Goal: Task Accomplishment & Management: Manage account settings

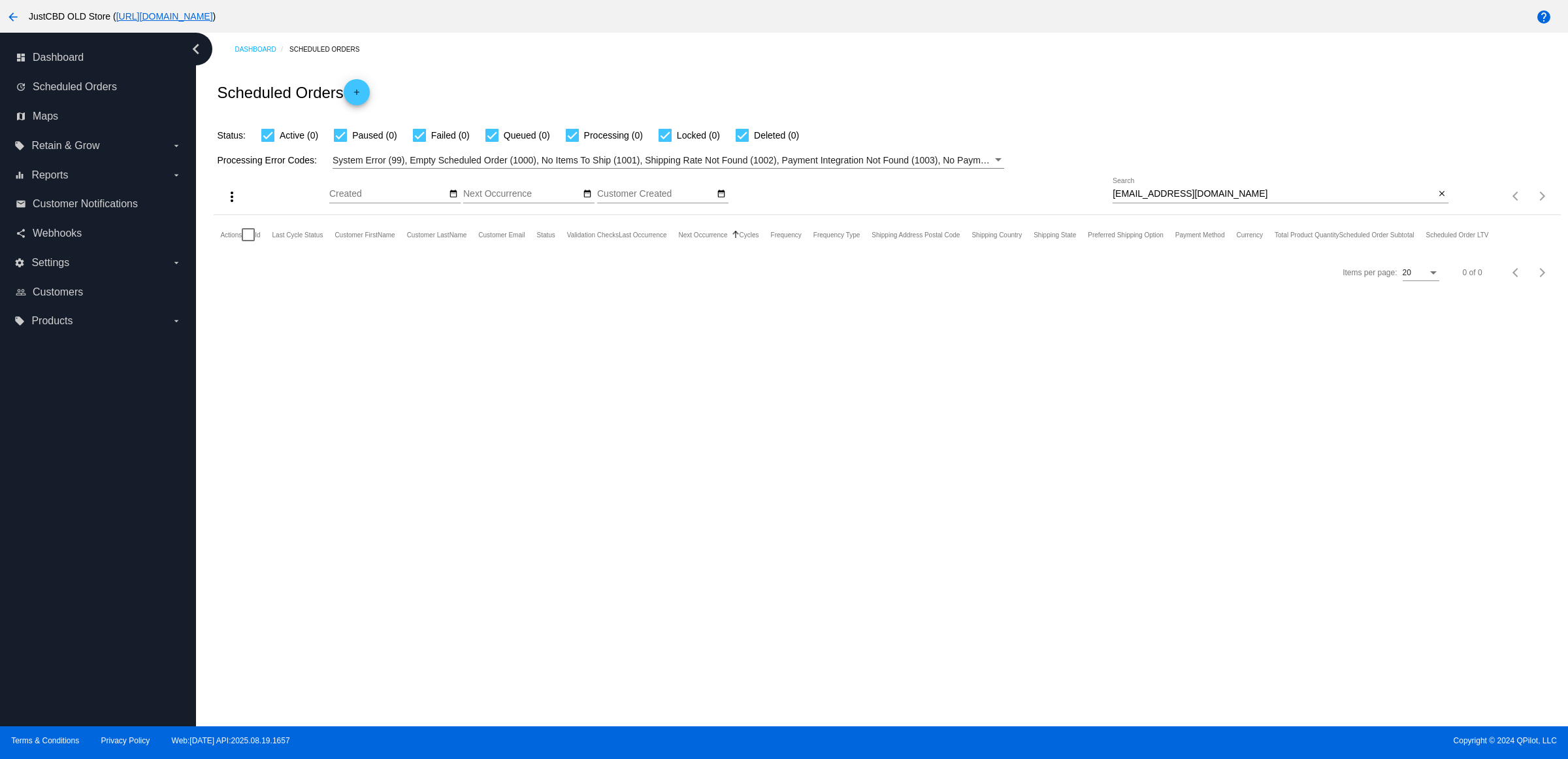
click at [1445, 201] on div "close" at bounding box center [1442, 194] width 14 height 14
click at [1443, 201] on div "close" at bounding box center [1442, 194] width 14 height 14
click at [1441, 199] on mat-icon "close" at bounding box center [1442, 194] width 9 height 10
click at [1441, 206] on mat-icon "search" at bounding box center [1440, 196] width 16 height 20
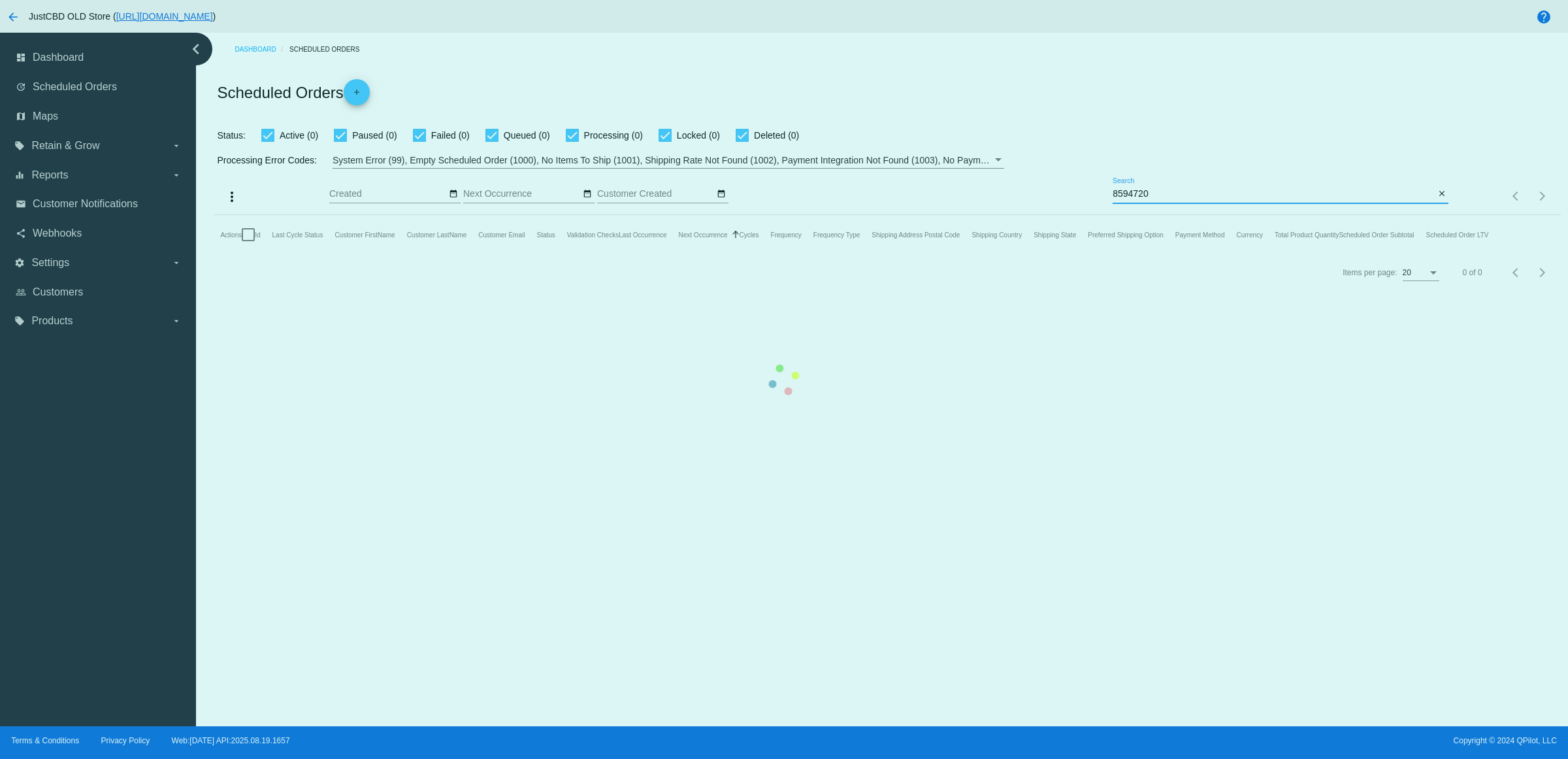
type input "8594720"
click at [1435, 215] on mat-table "Actions Id Last Cycle Status Customer FirstName Customer LastName Customer Emai…" at bounding box center [887, 234] width 1346 height 39
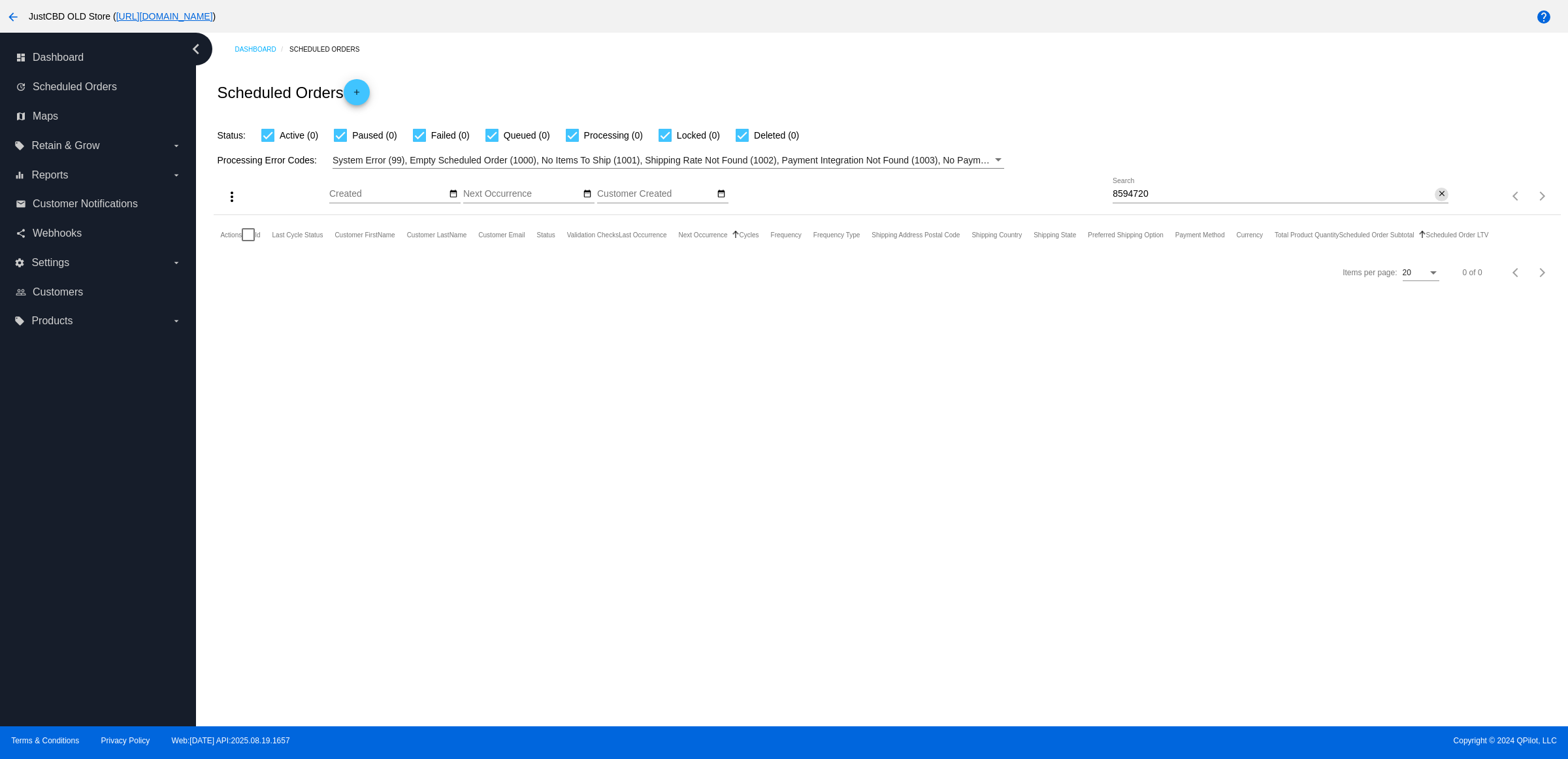
click at [1438, 199] on mat-icon "close" at bounding box center [1442, 194] width 9 height 10
click at [1436, 206] on mat-icon "search" at bounding box center [1440, 196] width 16 height 20
click at [1436, 199] on input "Search" at bounding box center [1281, 194] width 336 height 10
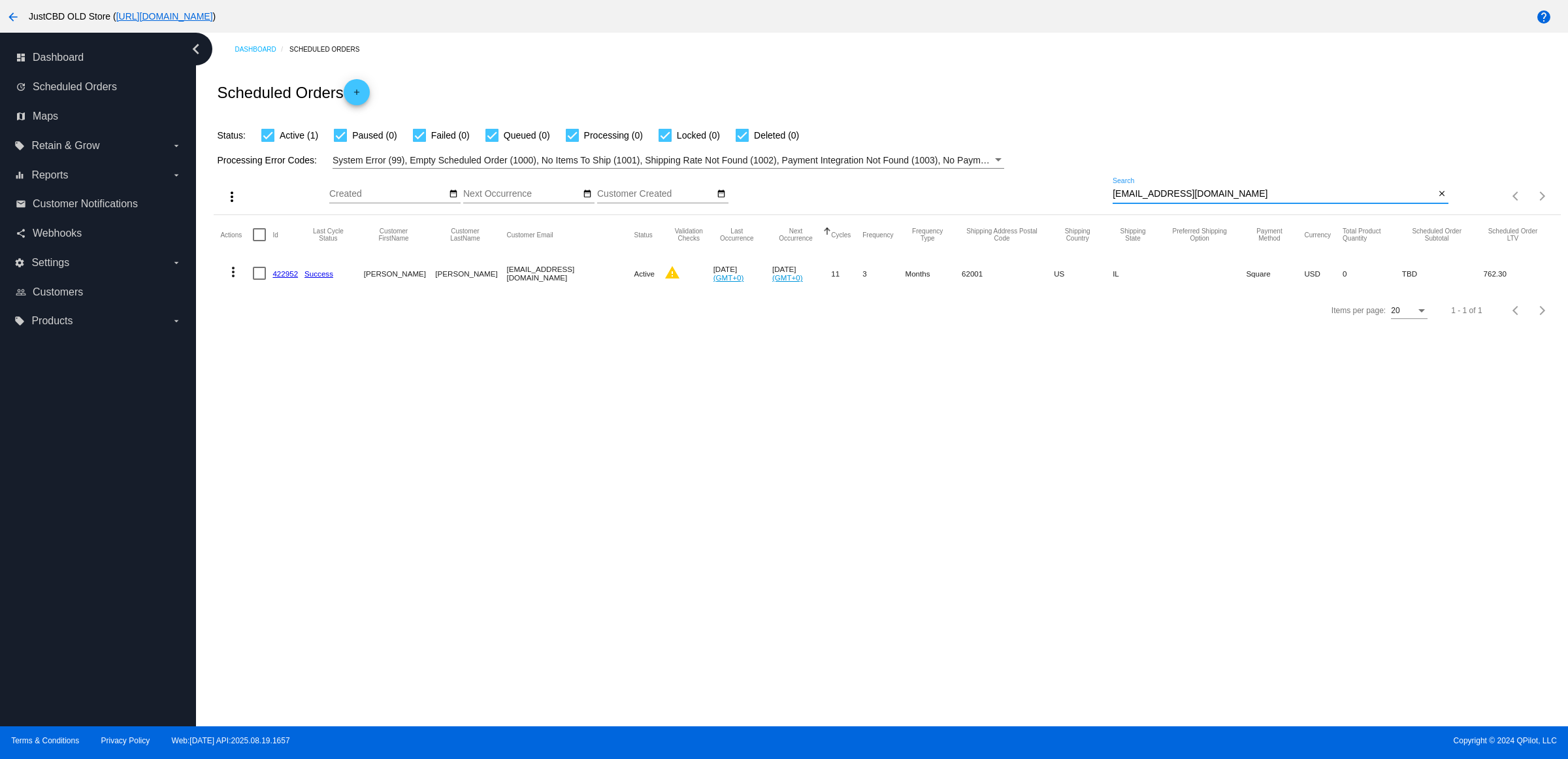
type input "[EMAIL_ADDRESS][DOMAIN_NAME]"
click at [289, 277] on link "422952" at bounding box center [285, 273] width 26 height 8
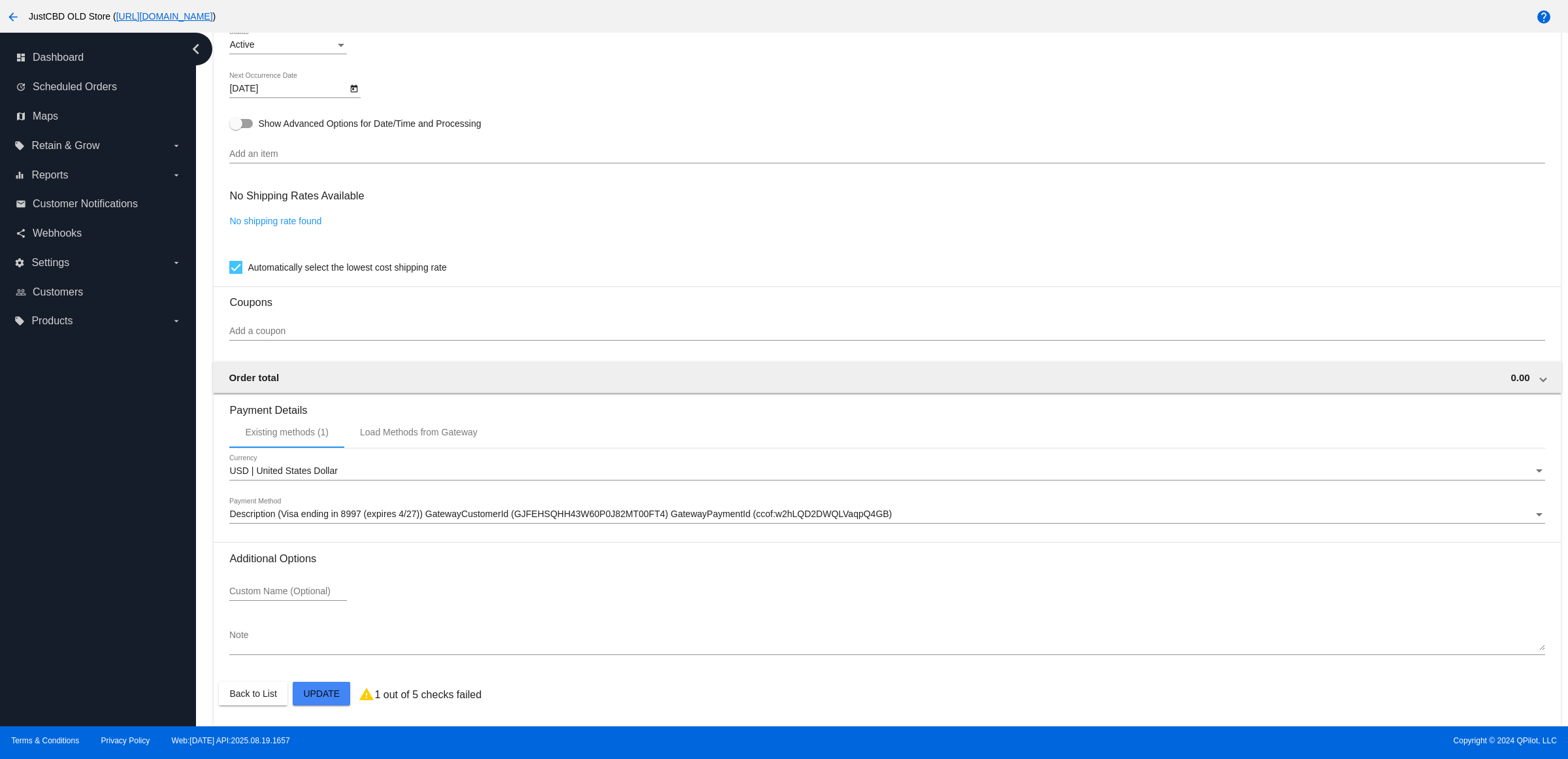
scroll to position [850, 0]
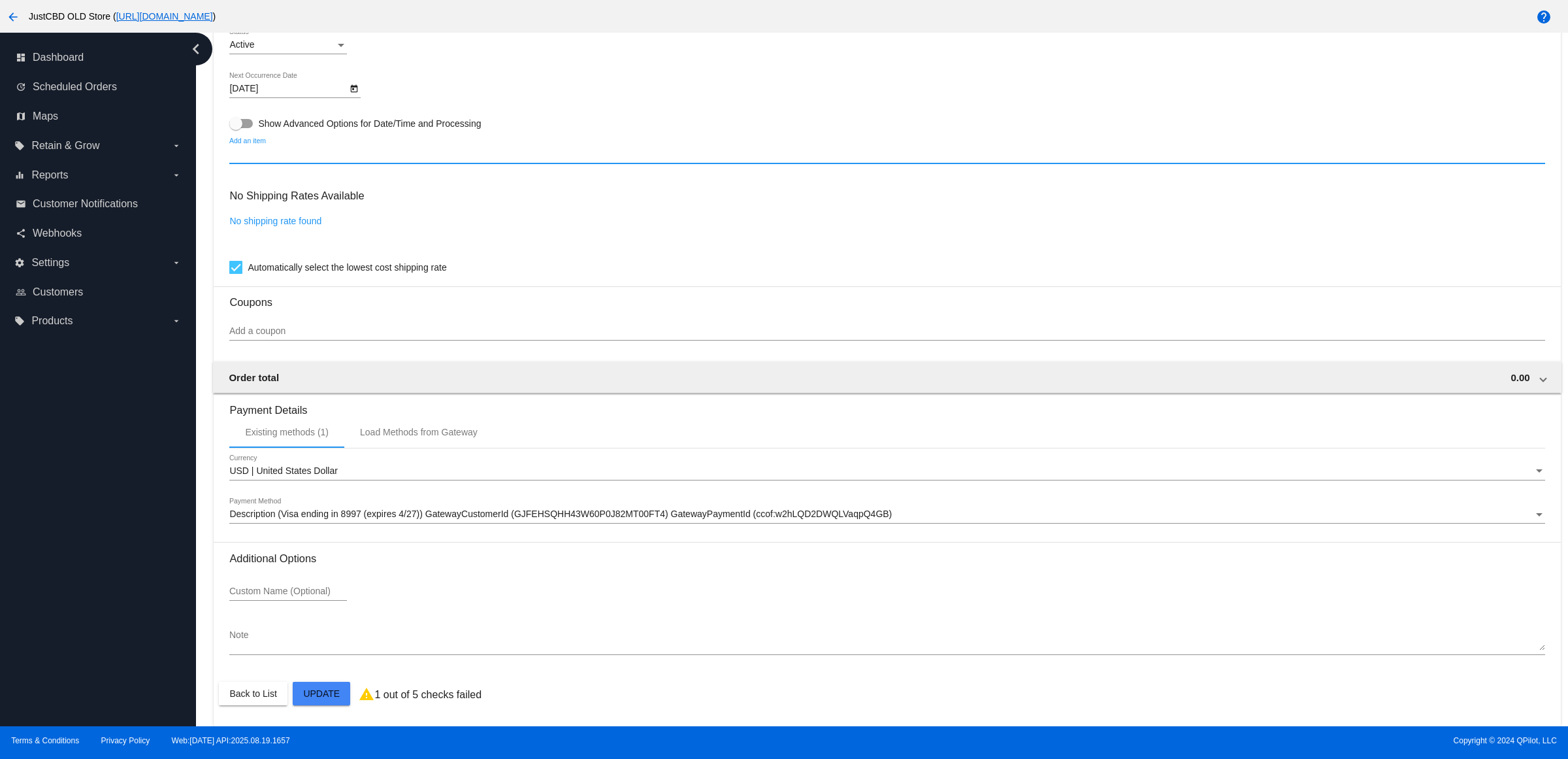
click at [329, 151] on input "Add an item" at bounding box center [886, 154] width 1315 height 10
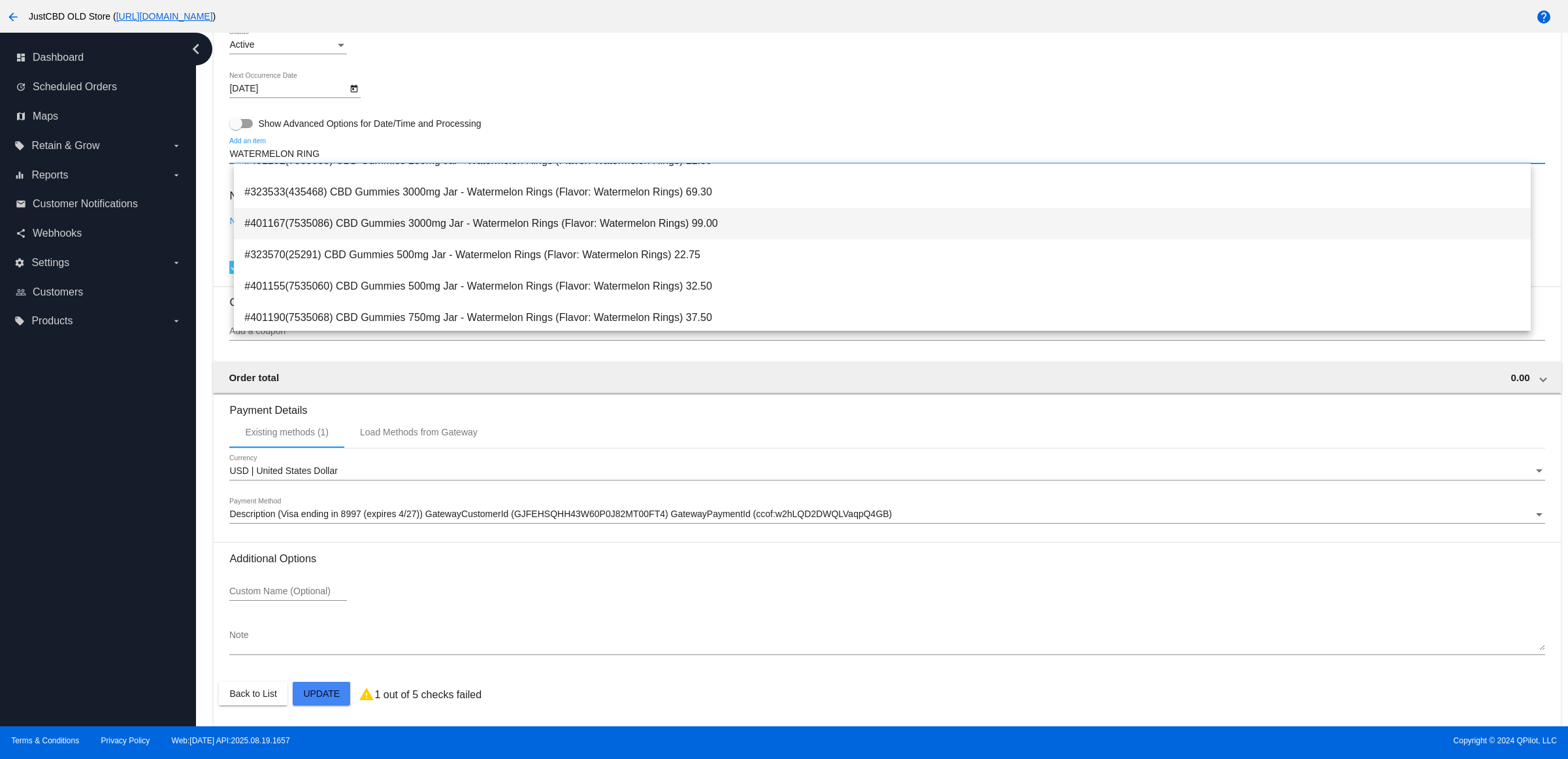
scroll to position [163, 0]
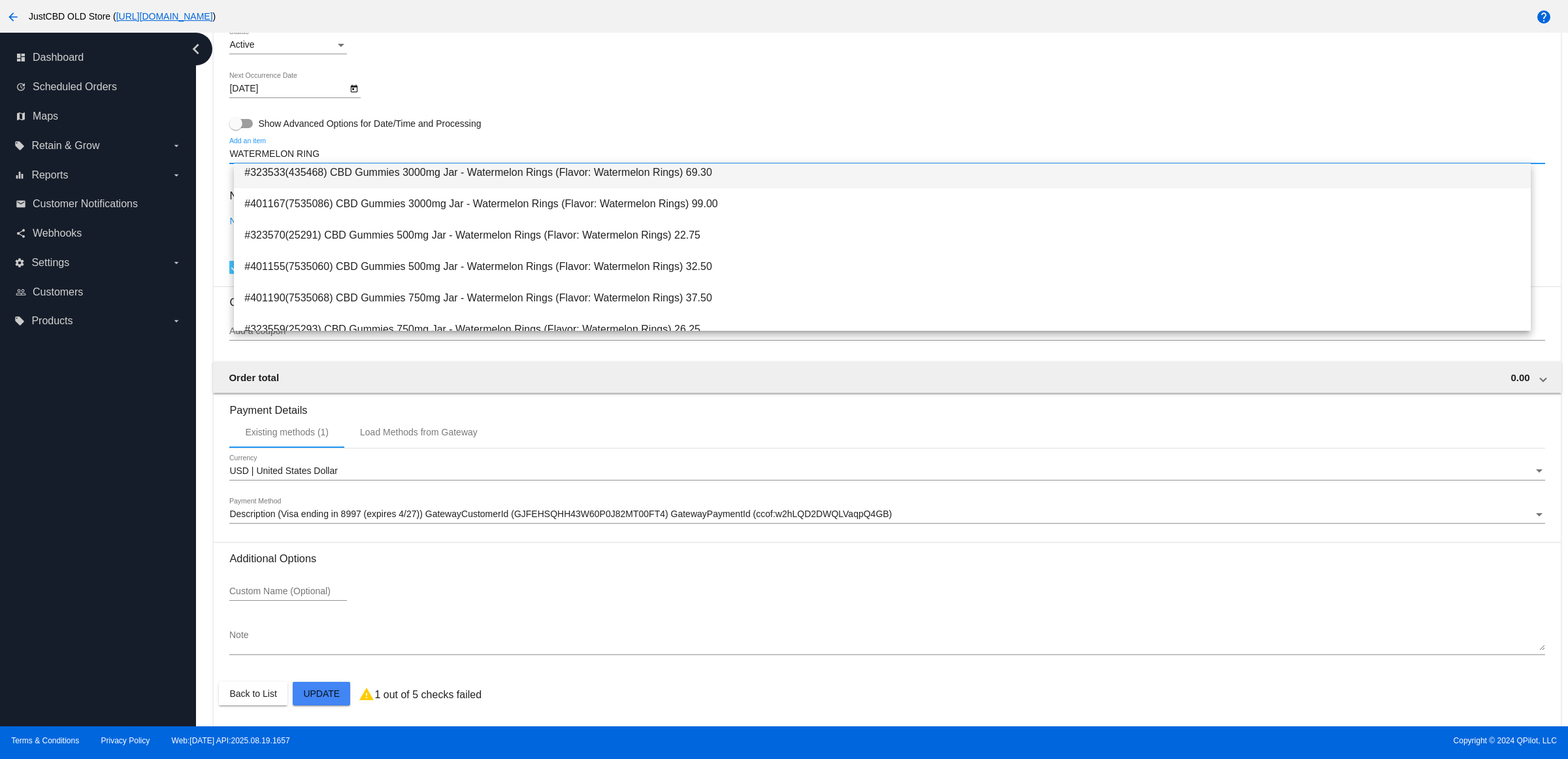
type input "WATERMELON RING"
click at [734, 178] on span "#323533(435468) CBD Gummies 3000mg Jar - Watermelon Rings (Flavor: Watermelon R…" at bounding box center [882, 172] width 1276 height 31
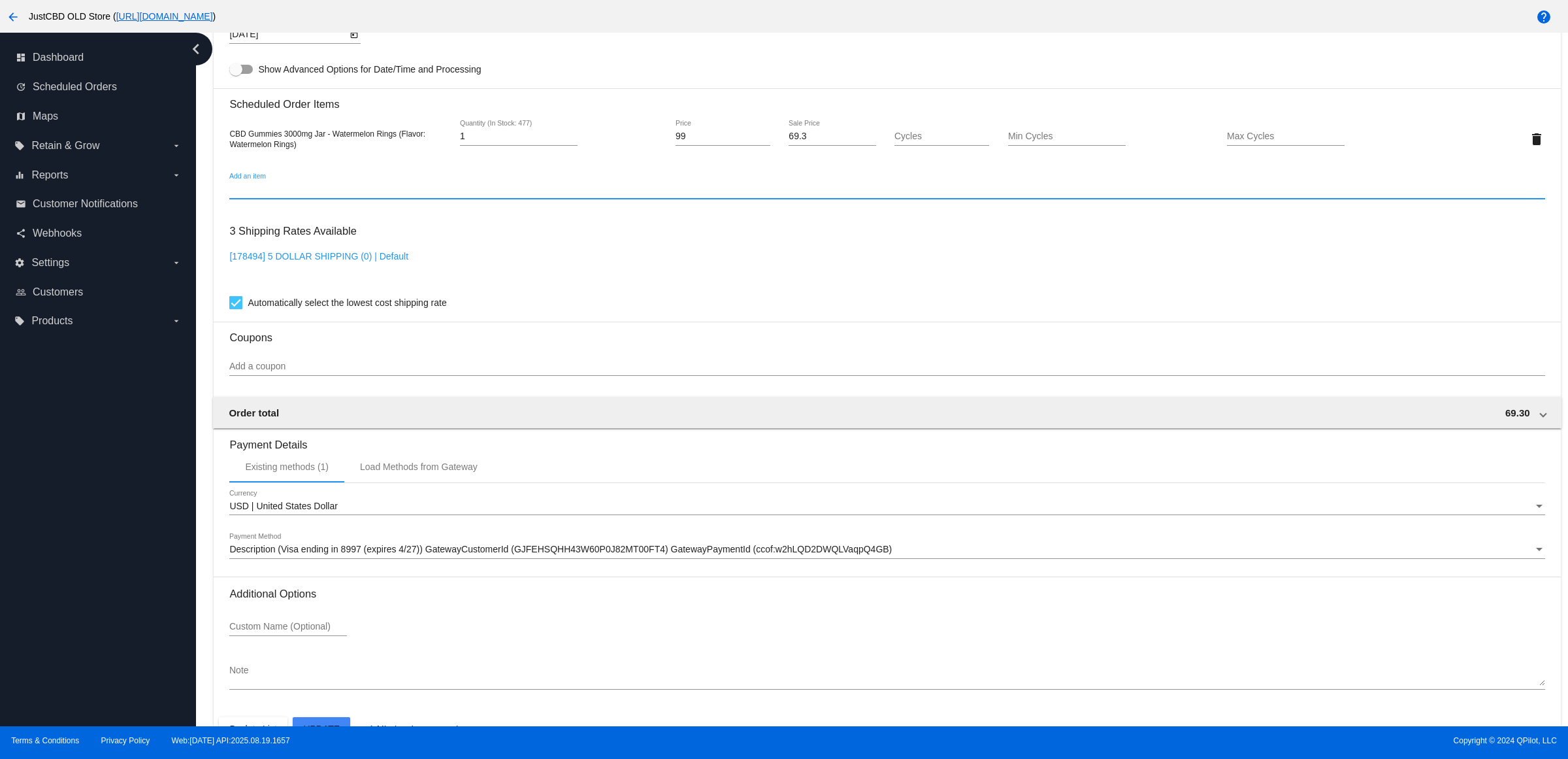
scroll to position [939, 0]
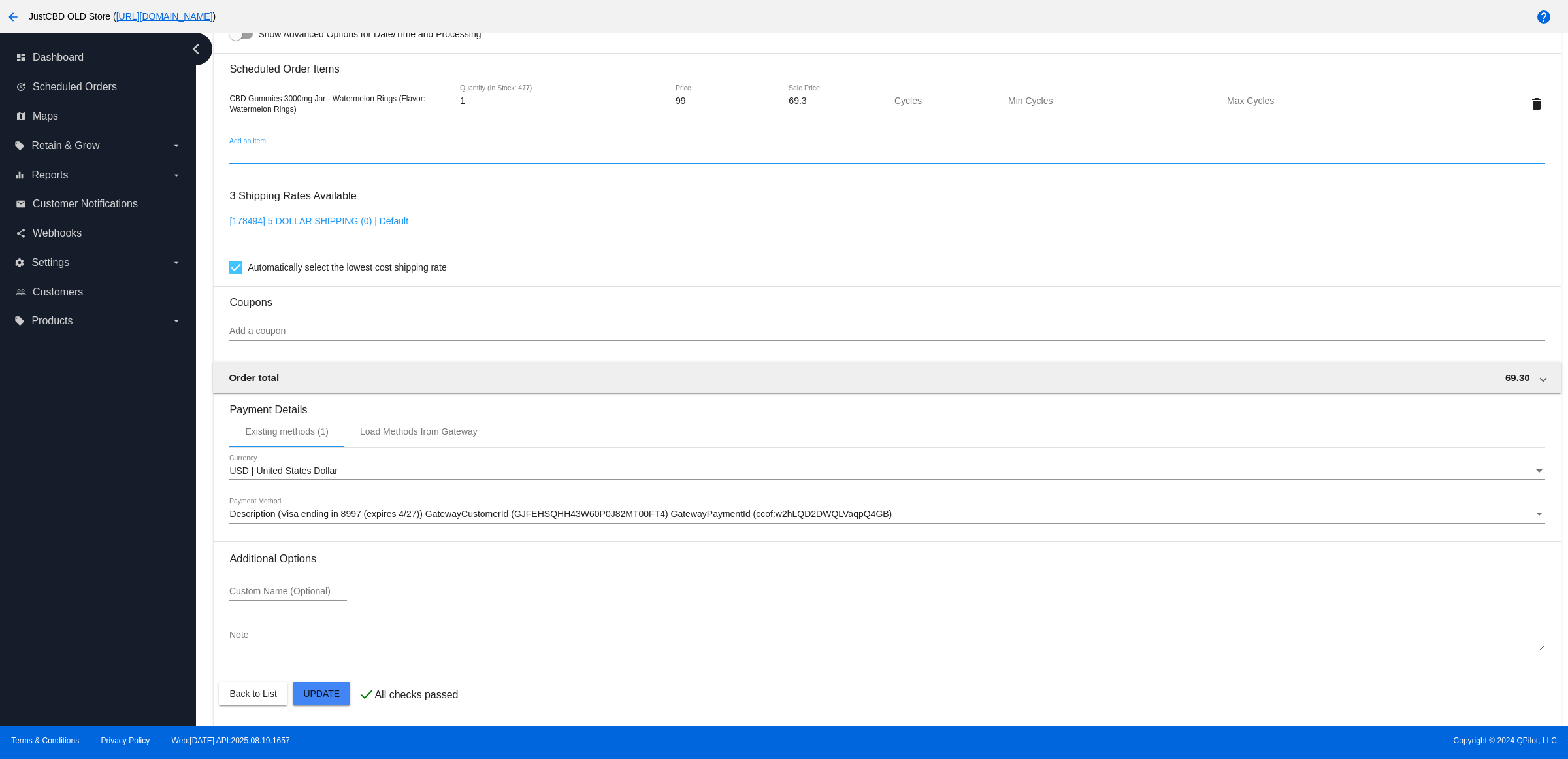
click at [324, 687] on mat-card "Customer 1591998: [PERSON_NAME] [EMAIL_ADDRESS][DOMAIN_NAME] Customer Shipping …" at bounding box center [887, 72] width 1346 height 1307
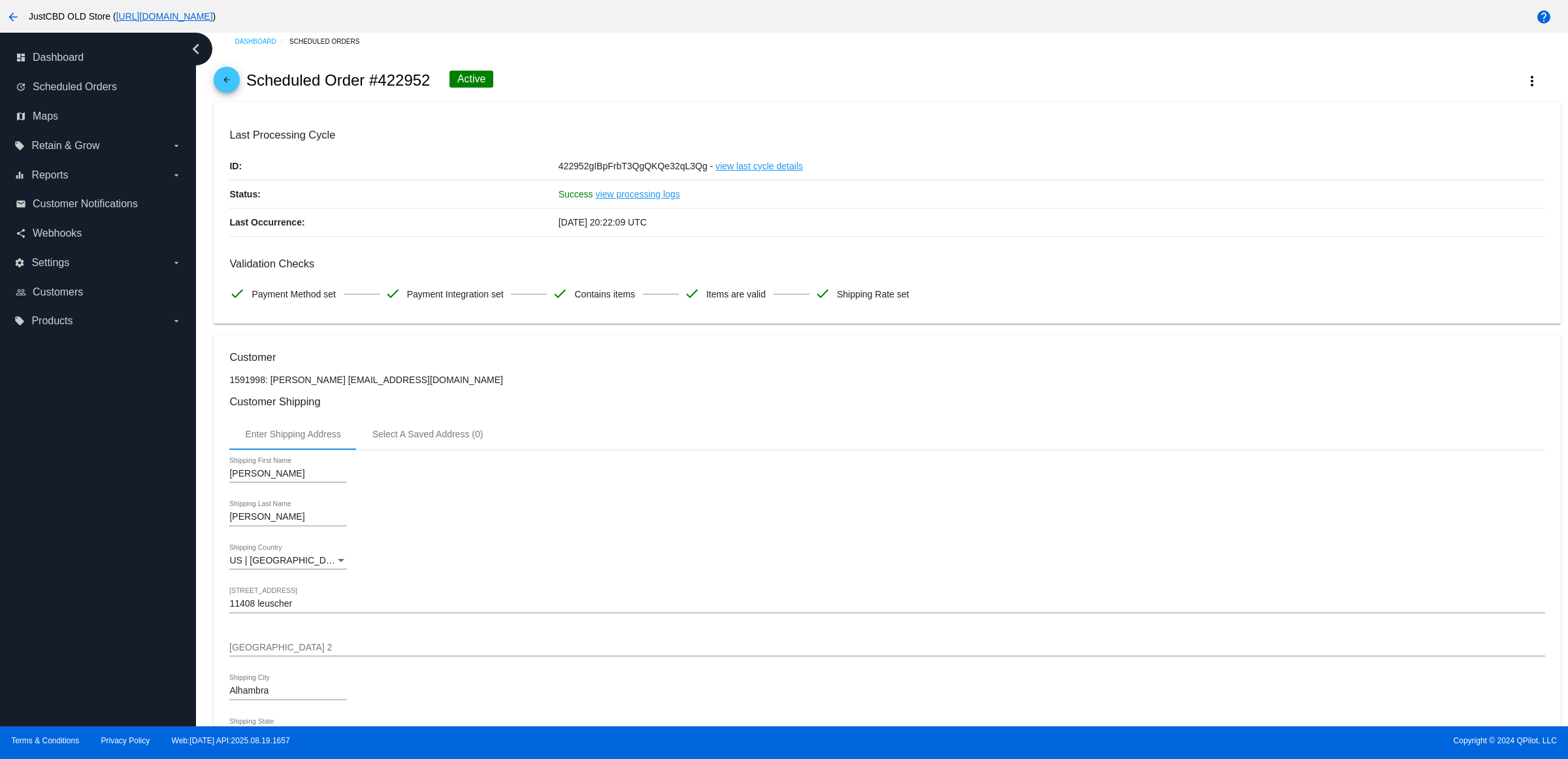
scroll to position [0, 0]
